Goal: Task Accomplishment & Management: Manage account settings

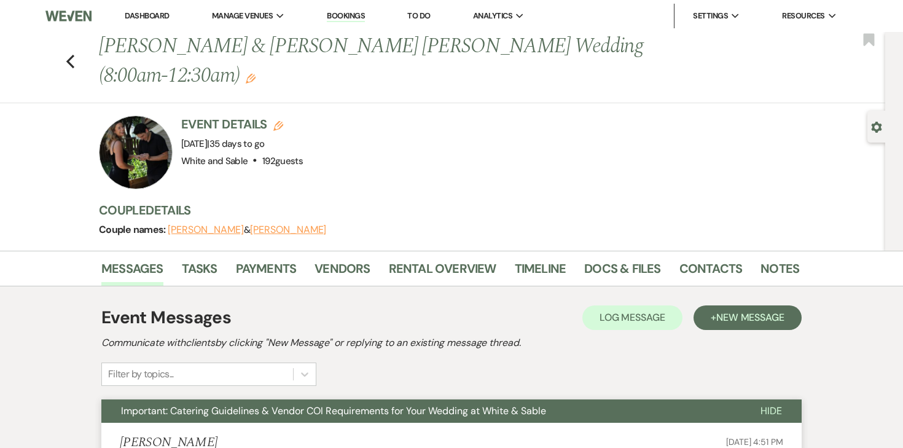
click at [153, 18] on link "Dashboard" at bounding box center [147, 15] width 44 height 10
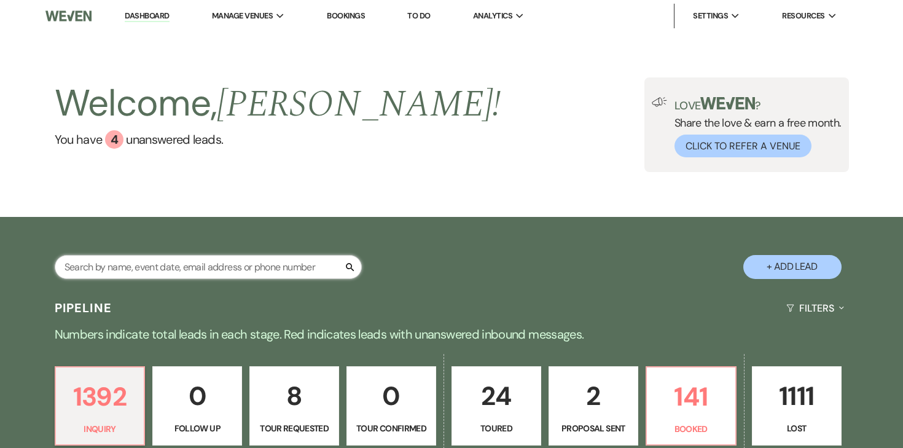
click at [218, 263] on input "text" at bounding box center [208, 267] width 307 height 24
type input "[PERSON_NAME]"
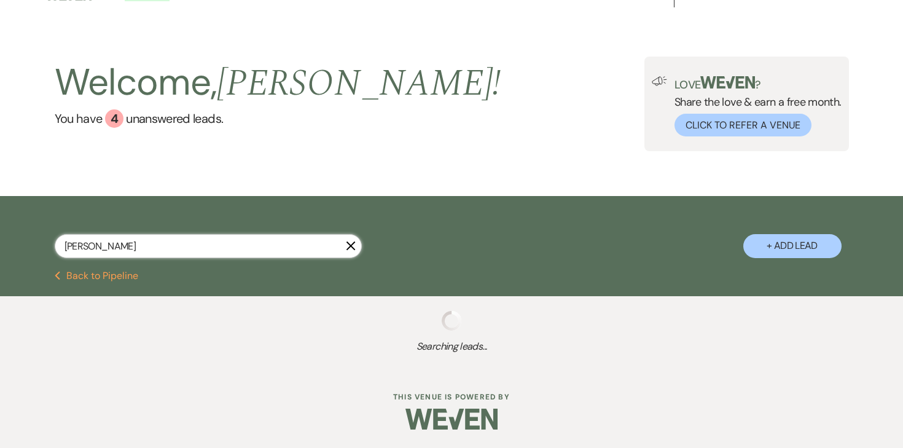
select select "8"
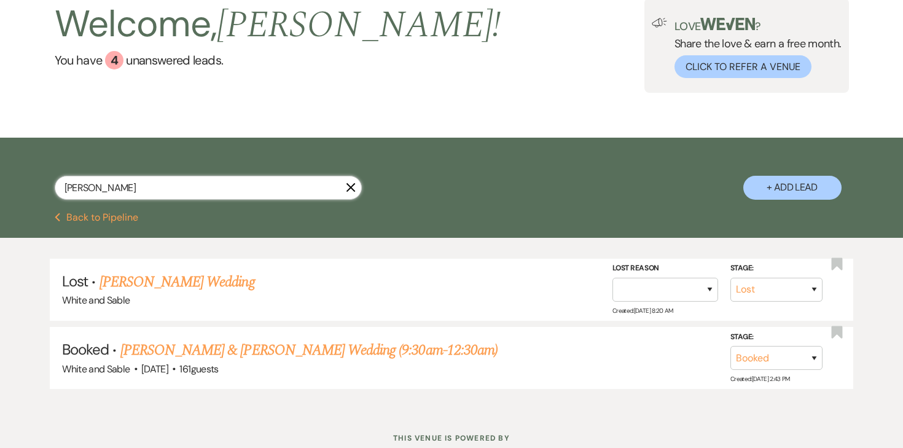
scroll to position [119, 0]
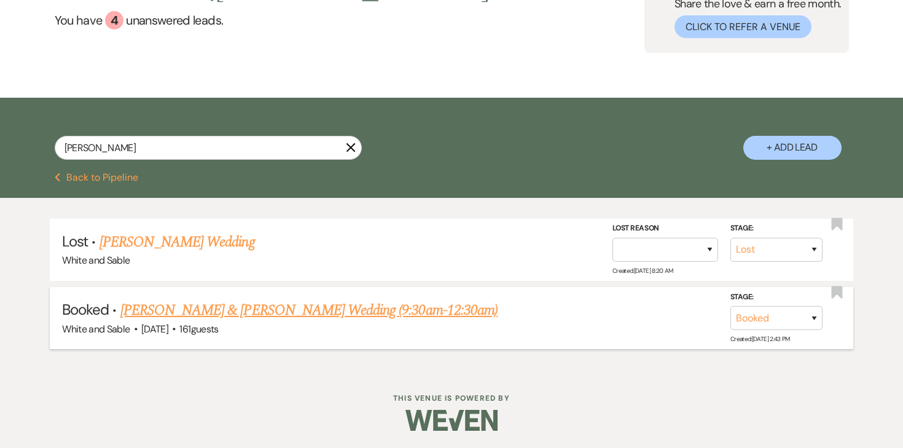
click at [189, 312] on link "[PERSON_NAME] & [PERSON_NAME] Wedding (9:30am-12:30am)" at bounding box center [308, 310] width 377 height 22
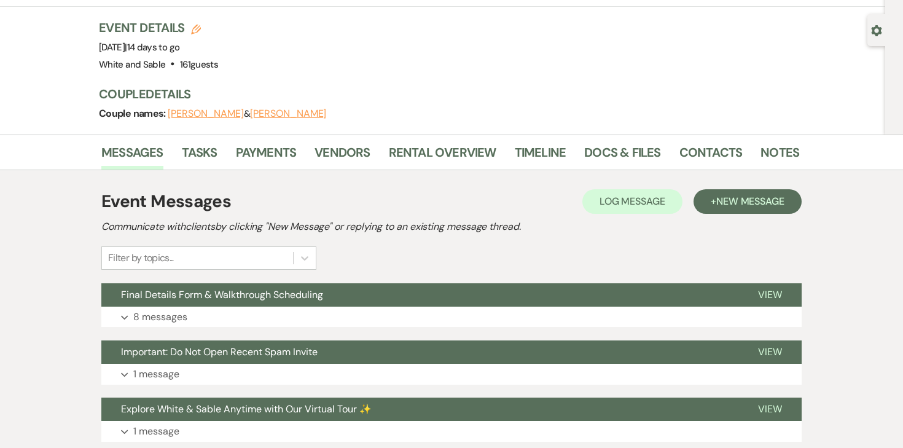
scroll to position [150, 0]
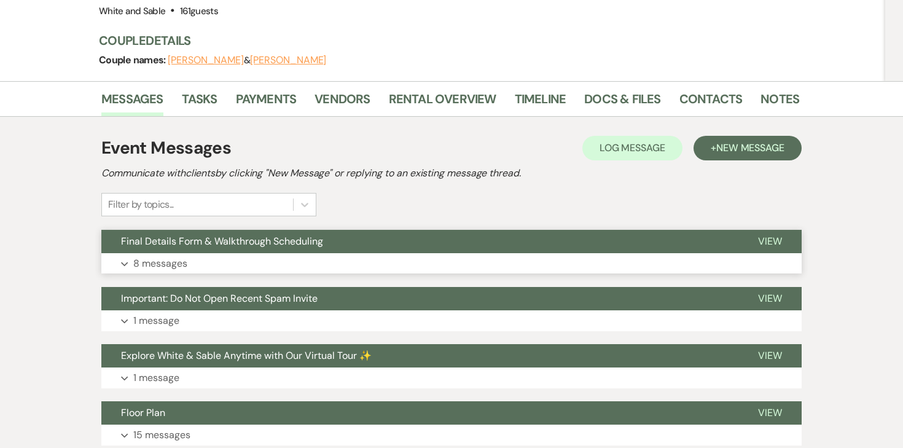
click at [161, 255] on p "8 messages" at bounding box center [160, 263] width 54 height 16
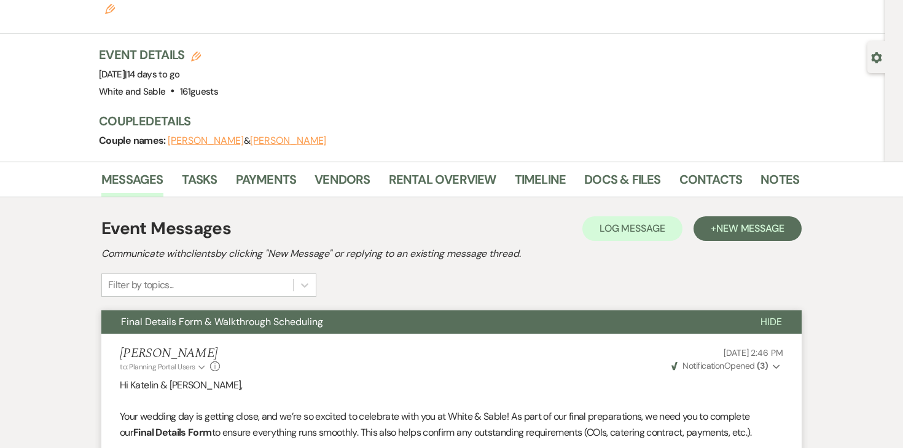
scroll to position [0, 0]
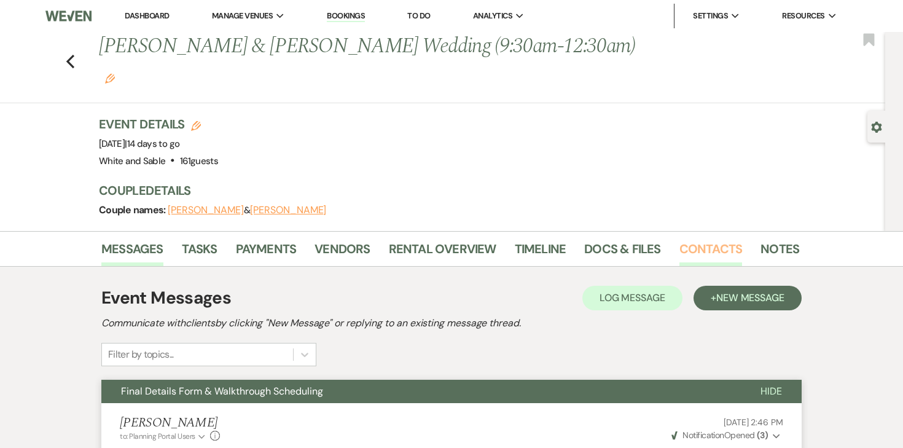
click at [693, 239] on link "Contacts" at bounding box center [710, 252] width 63 height 27
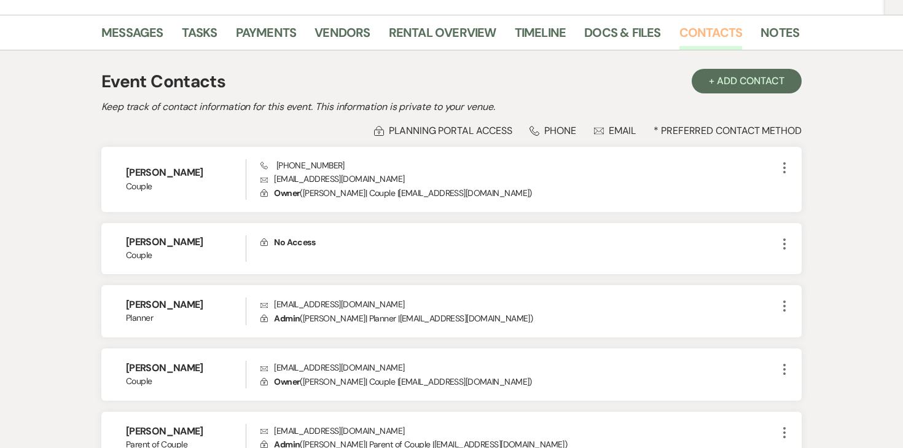
scroll to position [174, 0]
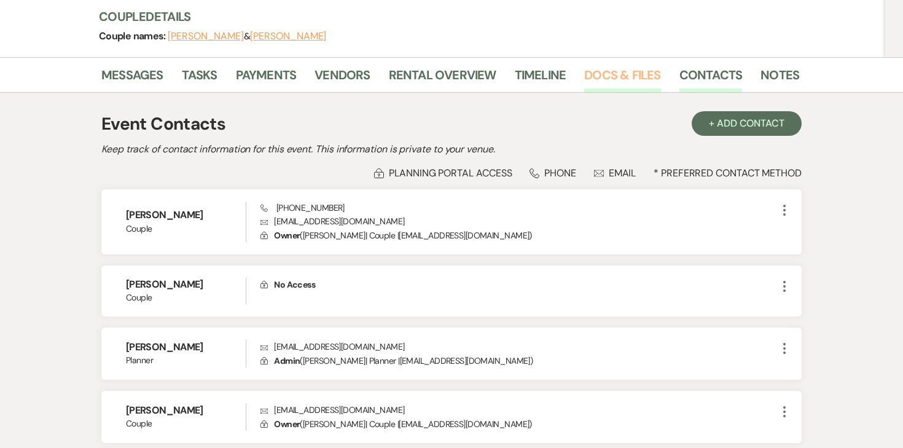
click at [620, 65] on link "Docs & Files" at bounding box center [622, 78] width 76 height 27
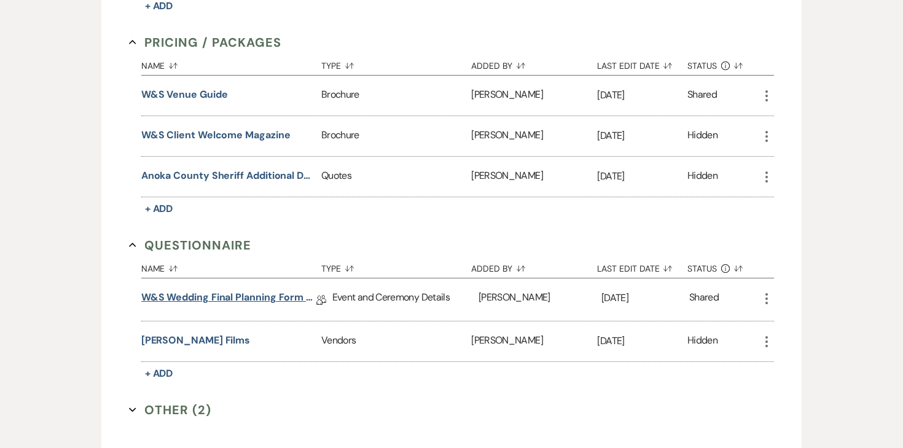
scroll to position [1944, 0]
click at [256, 291] on link "W&S Wedding Final Planning Form - [PERSON_NAME] & [PERSON_NAME]" at bounding box center [228, 300] width 175 height 19
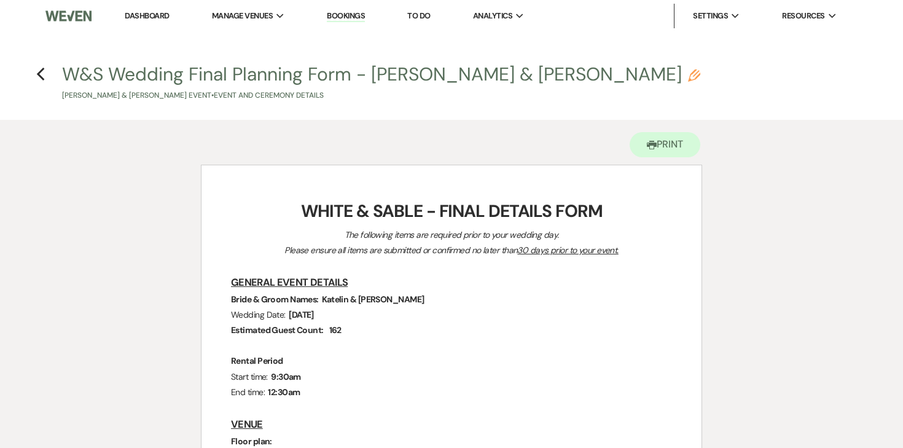
click at [29, 72] on h4 "Previous W&S Wedding Final Planning Form - [PERSON_NAME] & [PERSON_NAME] [PERSO…" at bounding box center [451, 81] width 884 height 40
click at [36, 72] on h4 "Previous W&S Wedding Final Planning Form - [PERSON_NAME] & [PERSON_NAME] [PERSO…" at bounding box center [451, 81] width 884 height 40
click at [39, 71] on icon "Previous" at bounding box center [40, 74] width 9 height 15
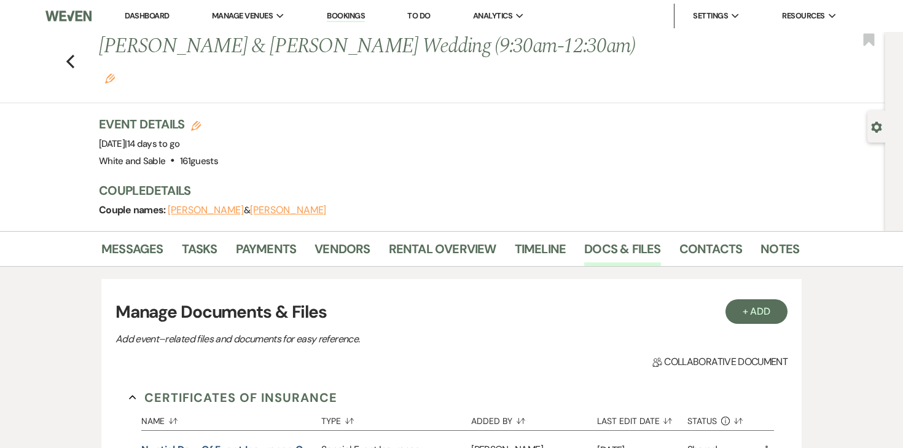
scroll to position [1944, 0]
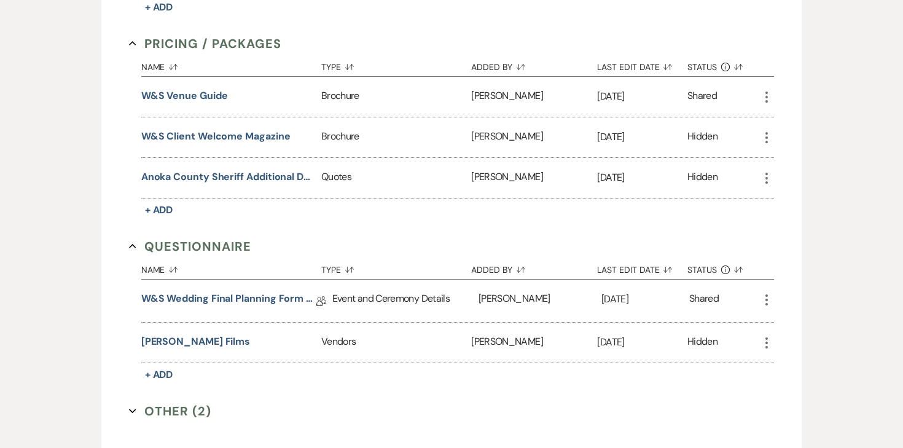
click at [766, 294] on use "button" at bounding box center [766, 299] width 2 height 11
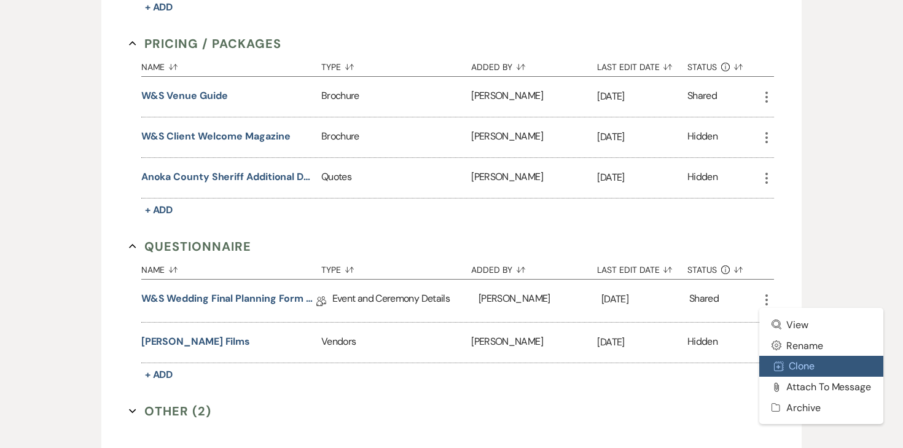
click at [790, 356] on button "Duplicate Clone" at bounding box center [821, 366] width 124 height 21
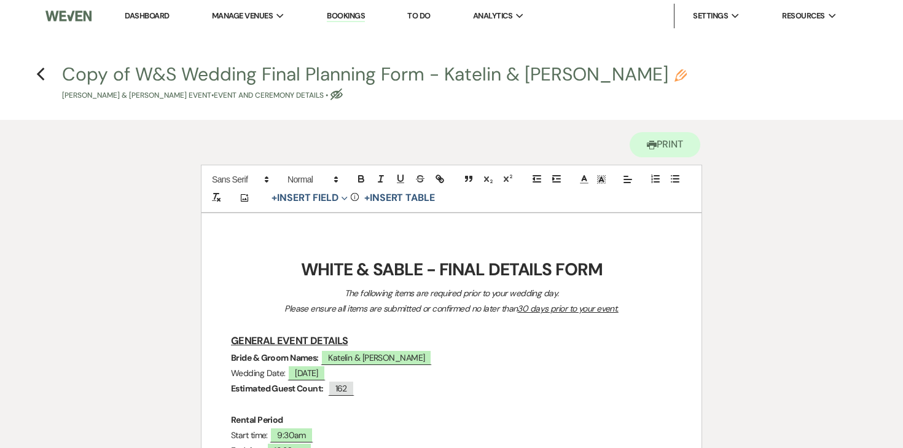
click at [563, 73] on div "Copy of W&S Wedding Final Planning Form - [PERSON_NAME] & [PERSON_NAME] [PERSON…" at bounding box center [455, 83] width 787 height 36
click at [674, 76] on use "button" at bounding box center [680, 75] width 12 height 12
select select "49"
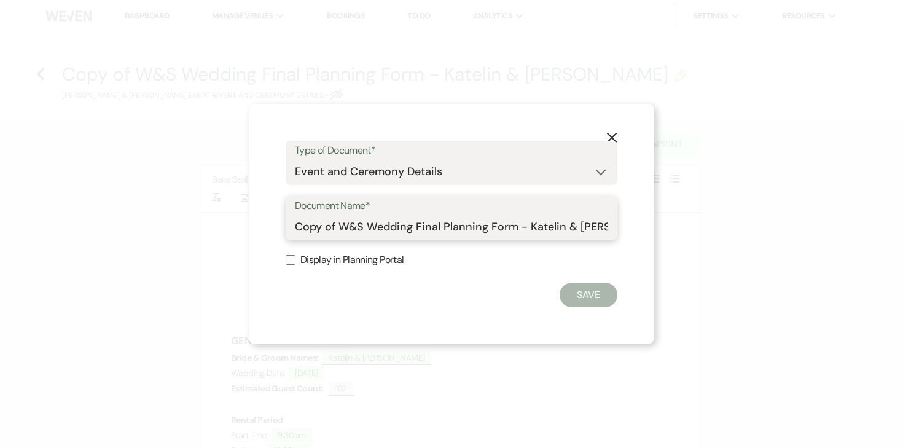
click at [381, 235] on input "Copy of W&S Wedding Final Planning Form - Katelin & [PERSON_NAME]" at bounding box center [451, 227] width 313 height 24
type input "Katelin & [PERSON_NAME] Final Details"
click at [578, 300] on button "Save" at bounding box center [588, 294] width 58 height 25
